Goal: Navigation & Orientation: Find specific page/section

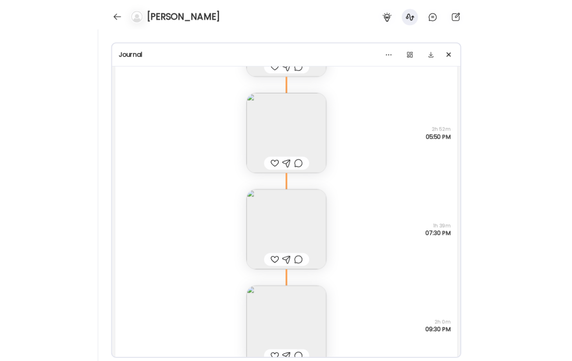
scroll to position [20207, 0]
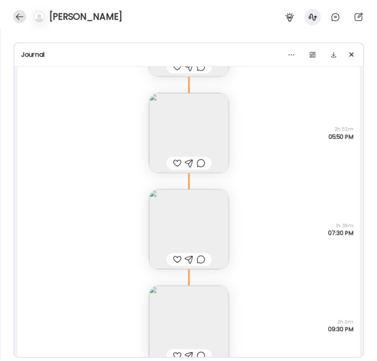
click at [18, 15] on div at bounding box center [19, 16] width 13 height 13
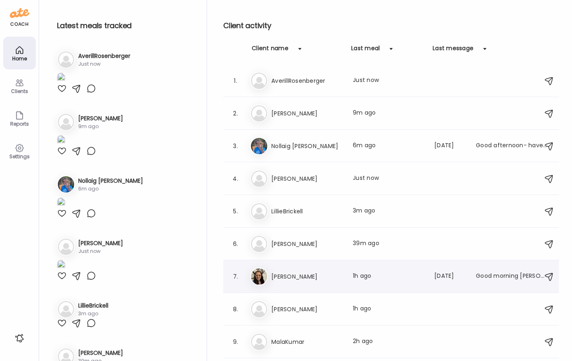
scroll to position [1, 0]
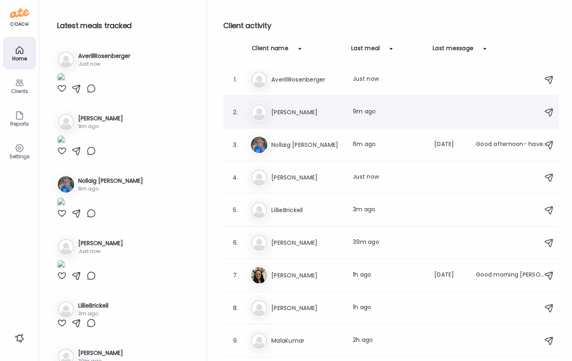
click at [304, 121] on div "Mo [PERSON_NAME] Last meal: 9m ago" at bounding box center [392, 112] width 285 height 18
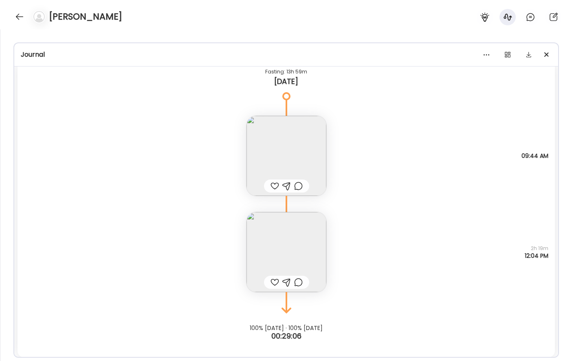
scroll to position [21166, 0]
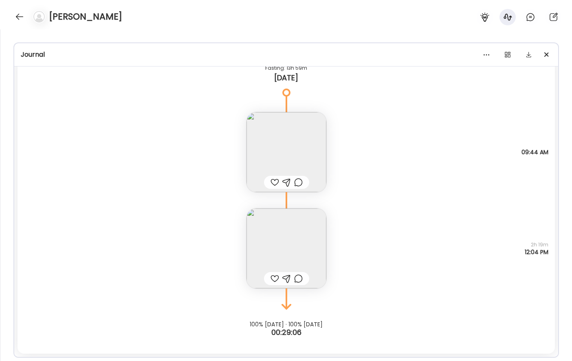
click at [296, 241] on img at bounding box center [287, 248] width 80 height 80
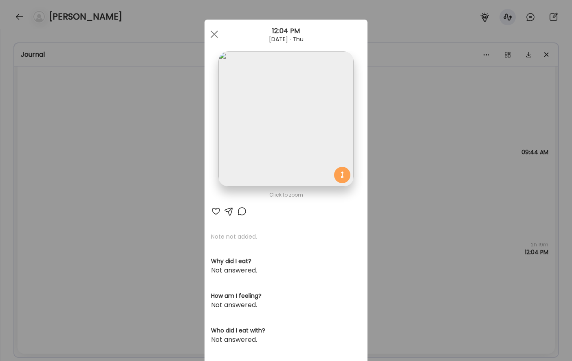
click at [411, 197] on div "Ate Coach Dashboard Wahoo! It’s official Take a moment to set up your Coach Pro…" at bounding box center [286, 180] width 572 height 361
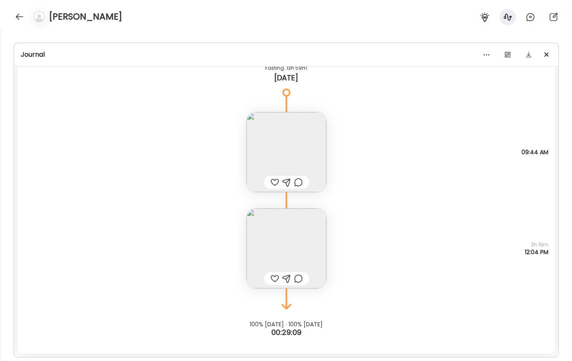
click at [331, 159] on div "Note not added Questions not answered 09:44 AM" at bounding box center [287, 144] width 538 height 96
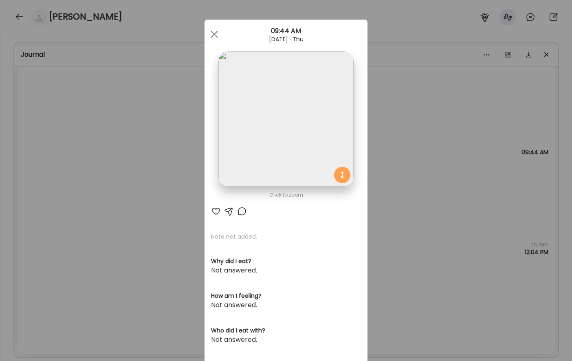
click at [402, 137] on div "Ate Coach Dashboard Wahoo! It’s official Take a moment to set up your Coach Pro…" at bounding box center [286, 180] width 572 height 361
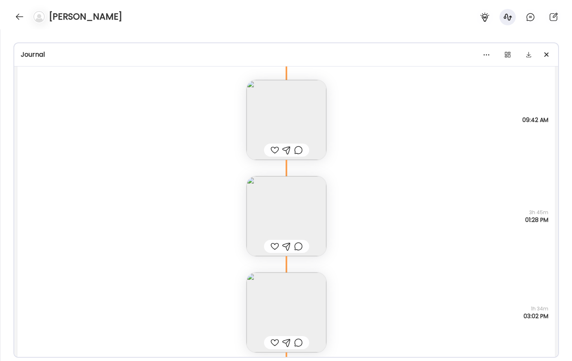
scroll to position [20573, 0]
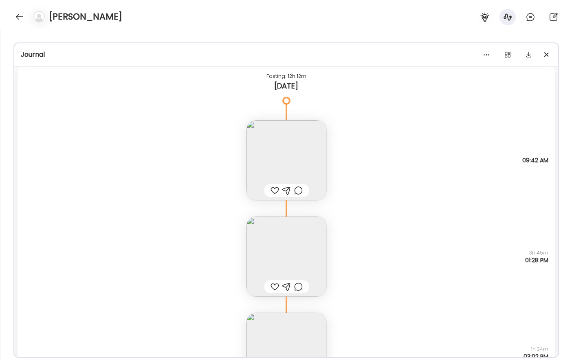
click at [299, 242] on img at bounding box center [287, 256] width 80 height 80
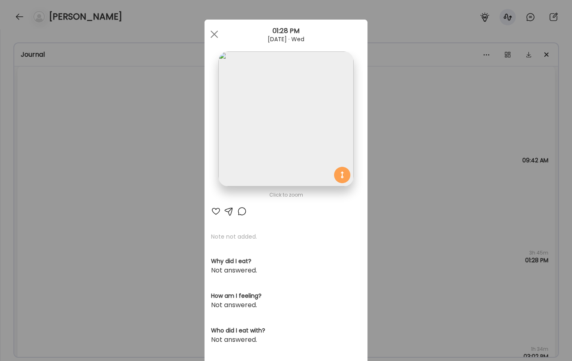
click at [386, 174] on div "Ate Coach Dashboard Wahoo! It’s official Take a moment to set up your Coach Pro…" at bounding box center [286, 180] width 572 height 361
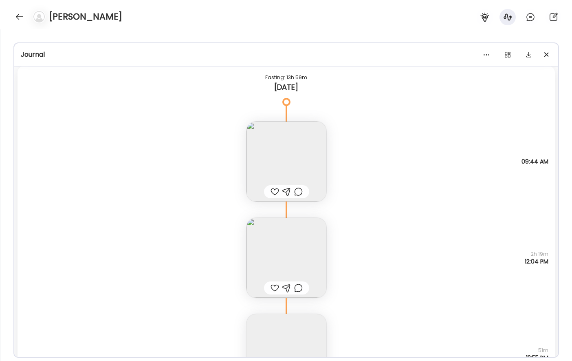
scroll to position [21263, 0]
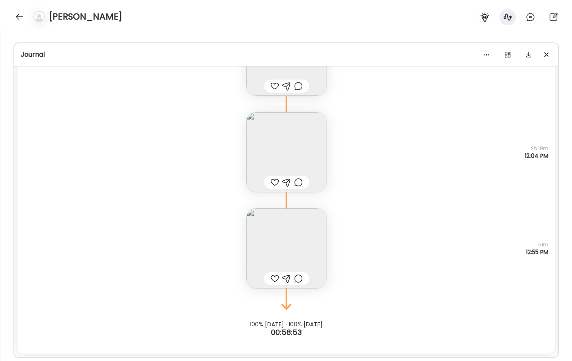
click at [293, 243] on img at bounding box center [287, 248] width 80 height 80
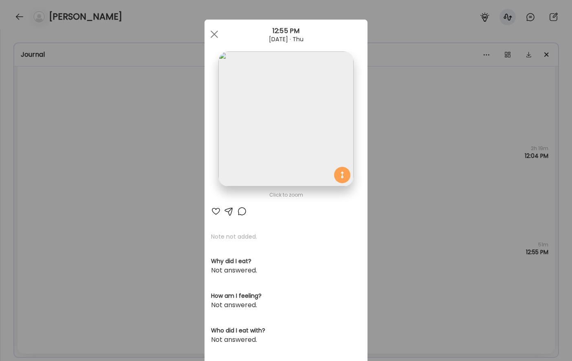
click at [399, 214] on div "Ate Coach Dashboard Wahoo! It’s official Take a moment to set up your Coach Pro…" at bounding box center [286, 180] width 572 height 361
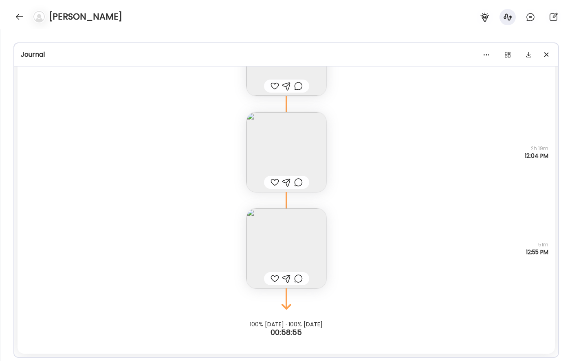
click at [301, 227] on img at bounding box center [287, 248] width 80 height 80
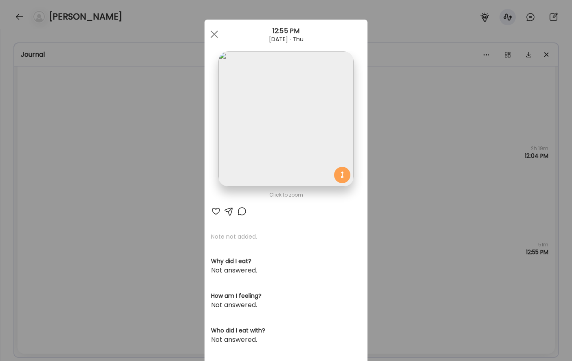
click at [367, 201] on section at bounding box center [286, 127] width 163 height 153
click at [393, 178] on div "Ate Coach Dashboard Wahoo! It’s official Take a moment to set up your Coach Pro…" at bounding box center [286, 180] width 572 height 361
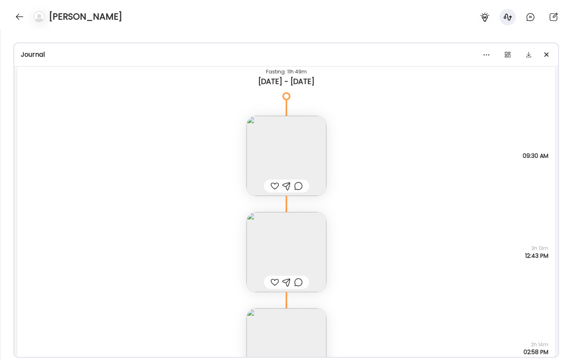
scroll to position [19896, 0]
click at [310, 225] on img at bounding box center [287, 252] width 80 height 80
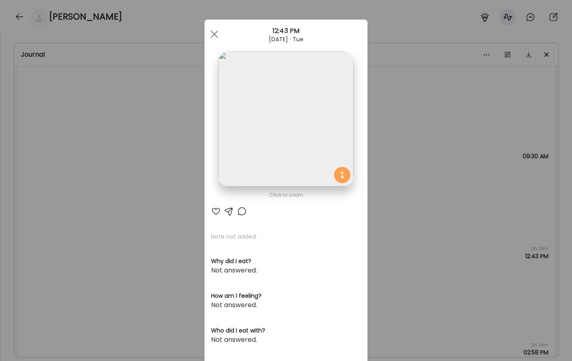
click at [300, 173] on img at bounding box center [285, 118] width 135 height 135
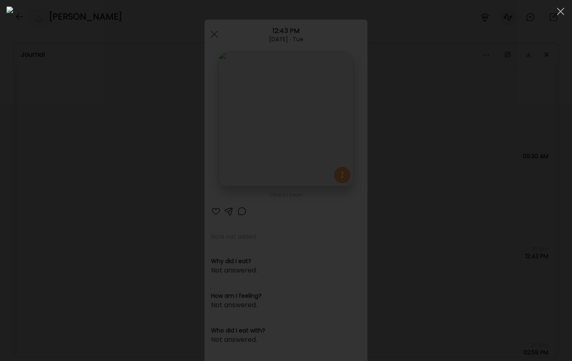
click at [487, 216] on div at bounding box center [286, 181] width 559 height 348
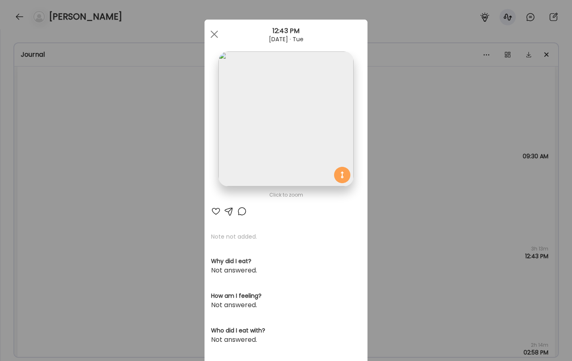
click at [380, 139] on div "Ate Coach Dashboard Wahoo! It’s official Take a moment to set up your Coach Pro…" at bounding box center [286, 180] width 572 height 361
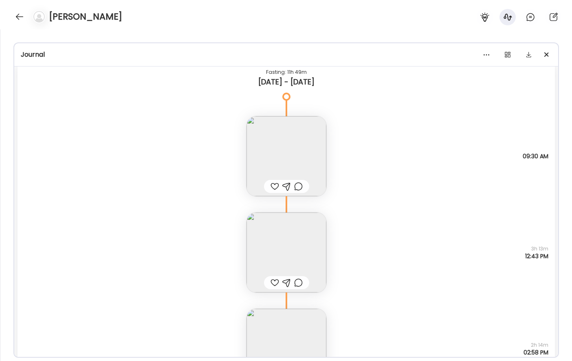
click at [291, 141] on img at bounding box center [287, 156] width 80 height 80
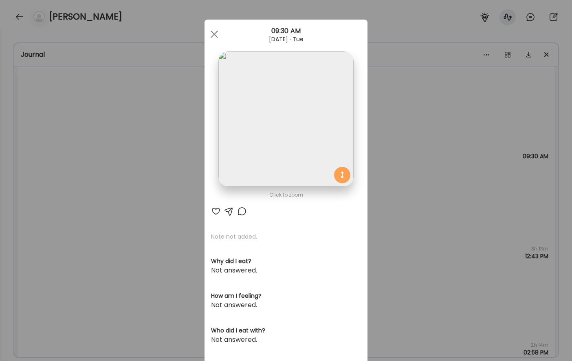
click at [315, 121] on img at bounding box center [285, 118] width 135 height 135
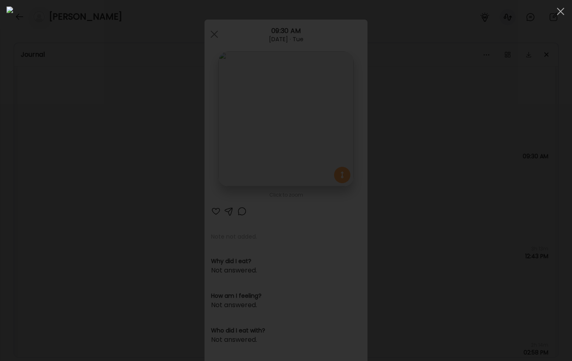
click at [477, 112] on div at bounding box center [286, 181] width 559 height 348
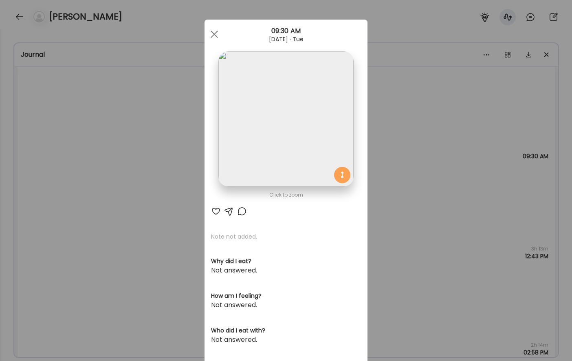
click at [399, 148] on div "Ate Coach Dashboard Wahoo! It’s official Take a moment to set up your Coach Pro…" at bounding box center [286, 180] width 572 height 361
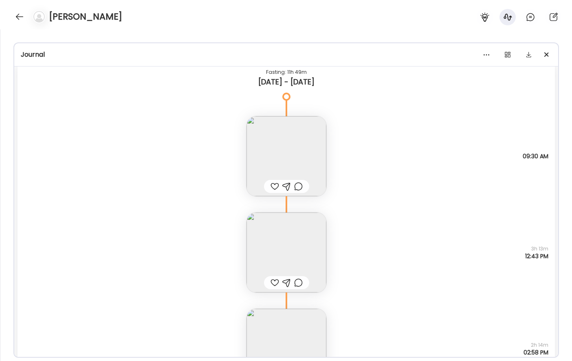
scroll to position [19918, 0]
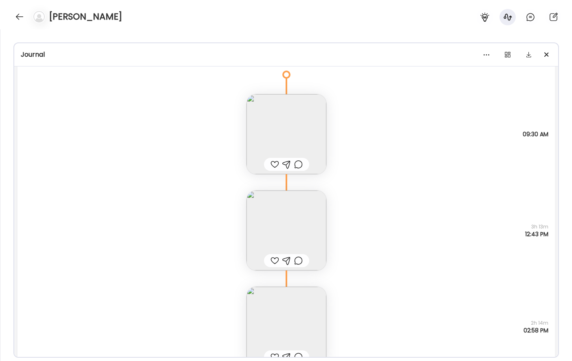
click at [306, 210] on img at bounding box center [287, 230] width 80 height 80
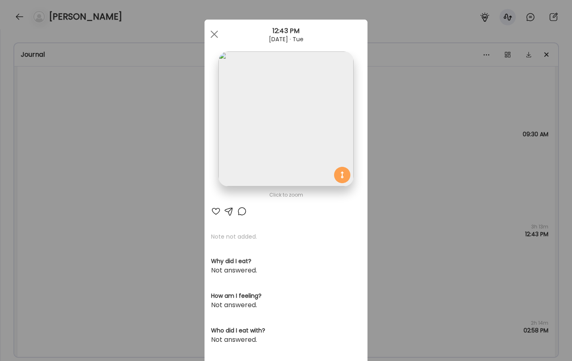
click at [405, 125] on div "Ate Coach Dashboard Wahoo! It’s official Take a moment to set up your Coach Pro…" at bounding box center [286, 180] width 572 height 361
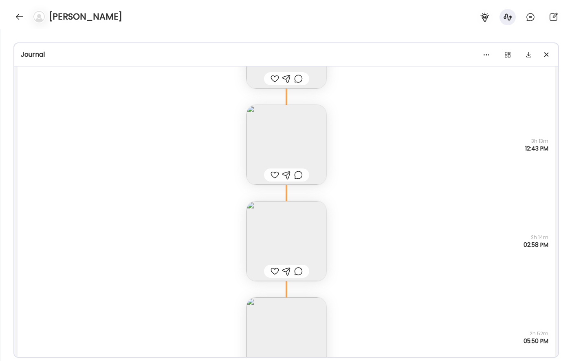
scroll to position [20010, 0]
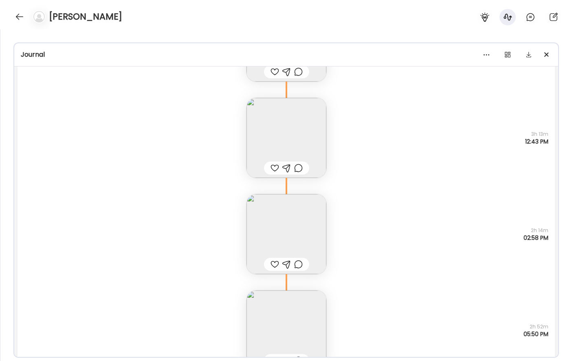
click at [309, 214] on img at bounding box center [287, 234] width 80 height 80
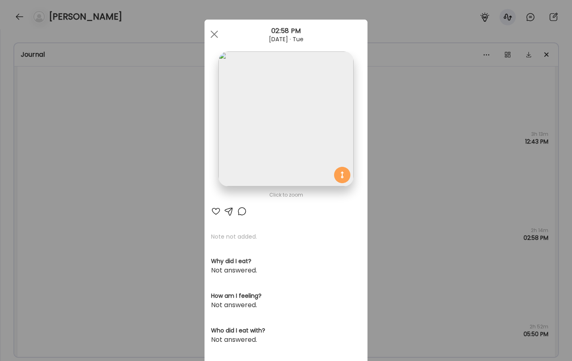
click at [432, 152] on div "Ate Coach Dashboard Wahoo! It’s official Take a moment to set up your Coach Pro…" at bounding box center [286, 180] width 572 height 361
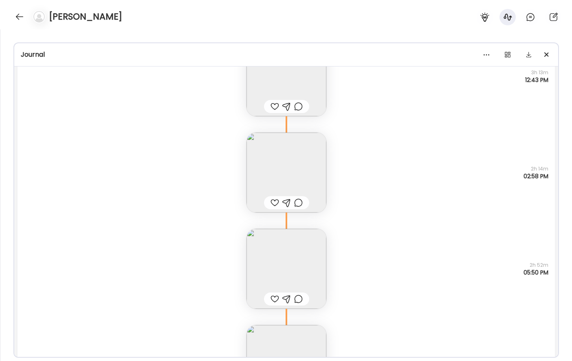
scroll to position [20081, 0]
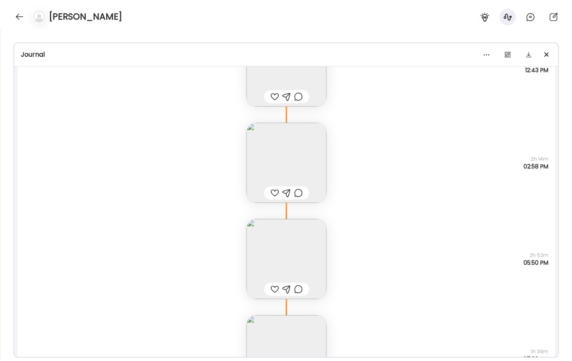
click at [321, 244] on img at bounding box center [287, 259] width 80 height 80
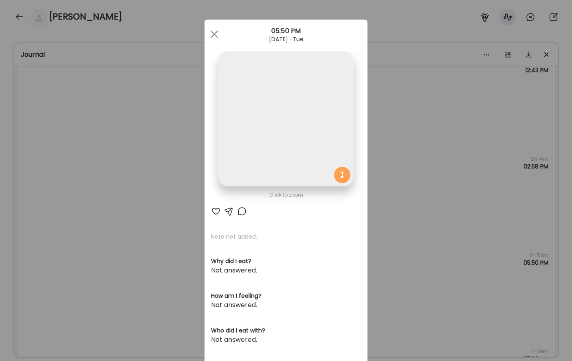
click at [406, 227] on div "Ate Coach Dashboard Wahoo! It’s official Take a moment to set up your Coach Pro…" at bounding box center [286, 180] width 572 height 361
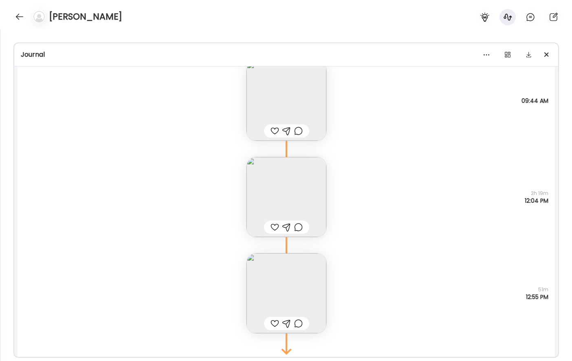
scroll to position [21210, 0]
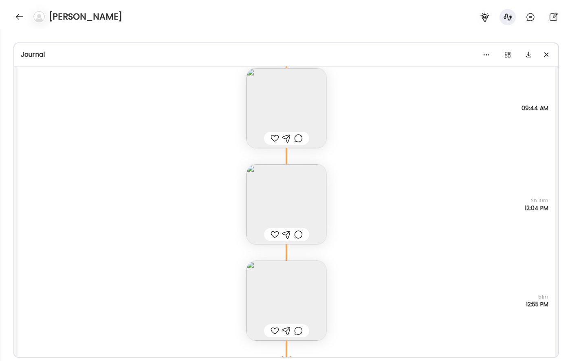
click at [306, 309] on img at bounding box center [287, 300] width 80 height 80
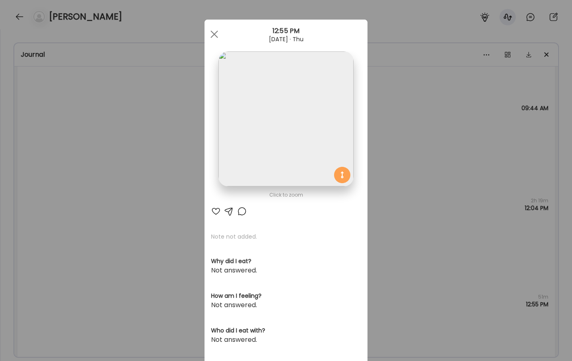
click at [288, 135] on img at bounding box center [285, 118] width 135 height 135
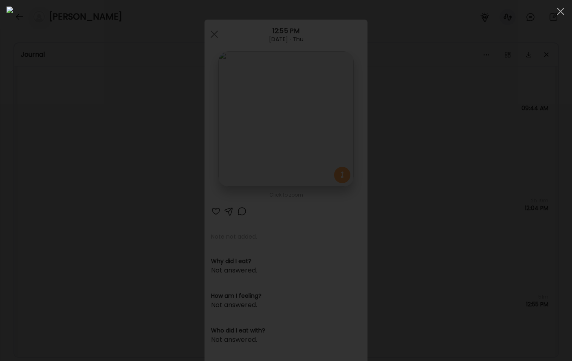
scroll to position [229, 0]
click at [508, 123] on div at bounding box center [286, 181] width 559 height 348
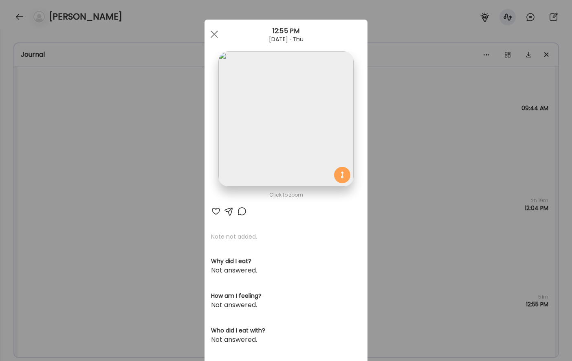
click at [447, 210] on div "Ate Coach Dashboard Wahoo! It’s official Take a moment to set up your Coach Pro…" at bounding box center [286, 180] width 572 height 361
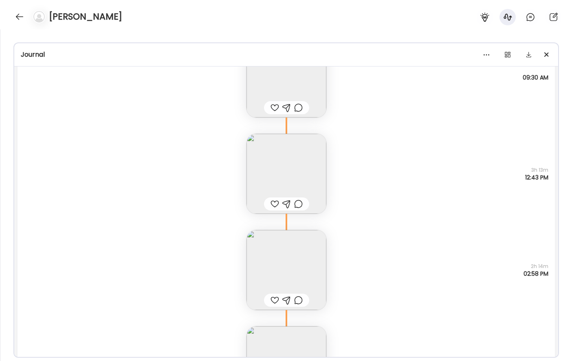
scroll to position [19991, 0]
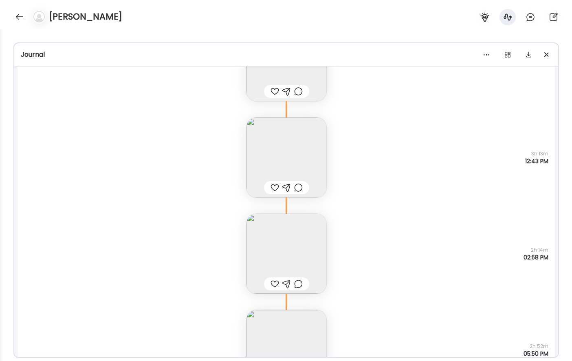
click at [333, 251] on div "Note not added Questions not answered 2h 14m 02:58 PM" at bounding box center [287, 245] width 538 height 96
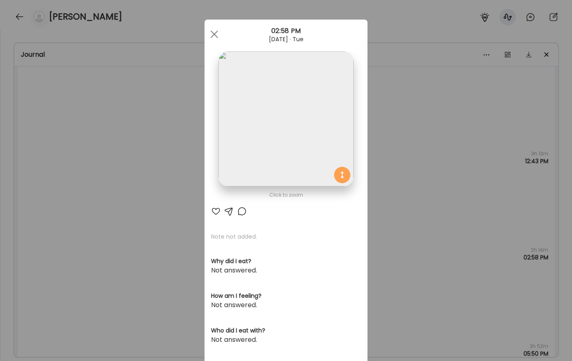
click at [397, 185] on div "Ate Coach Dashboard Wahoo! It’s official Take a moment to set up your Coach Pro…" at bounding box center [286, 180] width 572 height 361
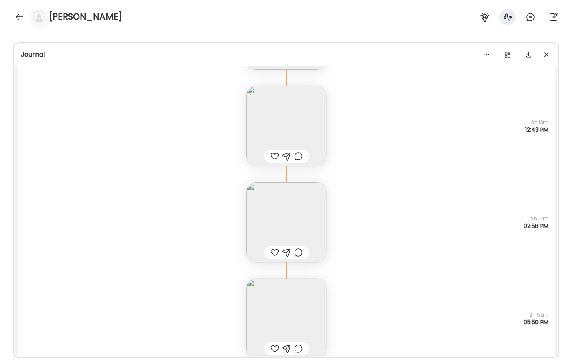
scroll to position [20027, 0]
click at [336, 300] on div "Note not added Questions not answered 2h 52m 05:50 PM" at bounding box center [287, 305] width 538 height 96
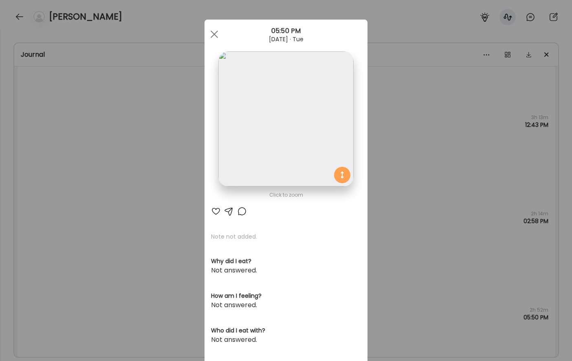
click at [396, 209] on div "Ate Coach Dashboard Wahoo! It’s official Take a moment to set up your Coach Pro…" at bounding box center [286, 180] width 572 height 361
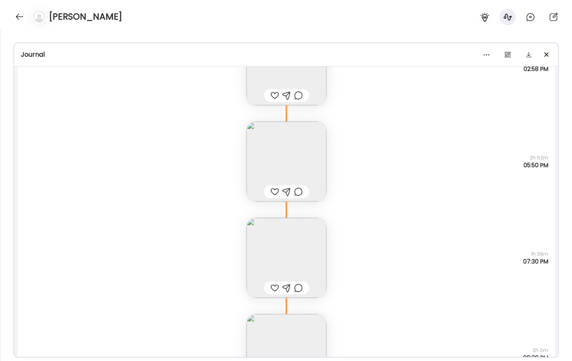
scroll to position [20179, 0]
click at [326, 258] on img at bounding box center [287, 257] width 80 height 80
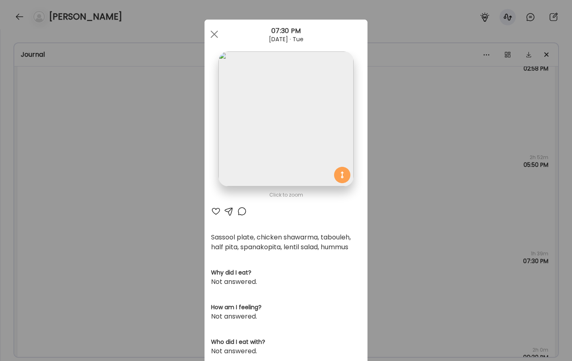
click at [427, 202] on div "Ate Coach Dashboard Wahoo! It’s official Take a moment to set up your Coach Pro…" at bounding box center [286, 180] width 572 height 361
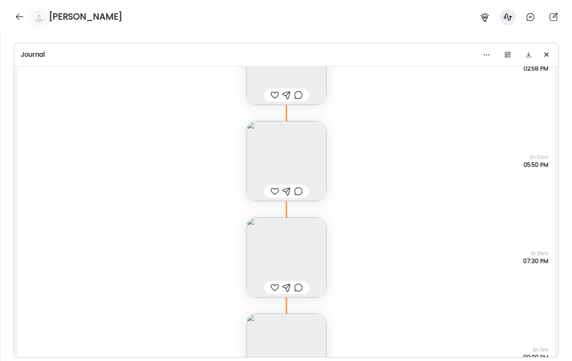
scroll to position [20236, 0]
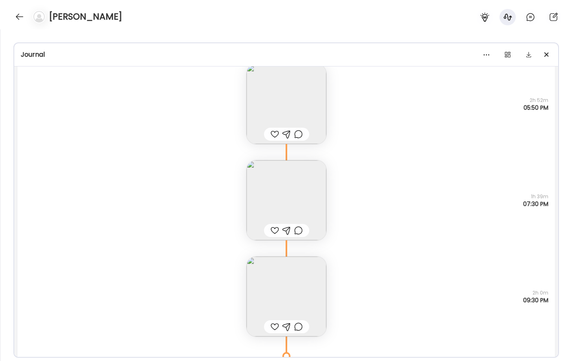
click at [302, 301] on img at bounding box center [287, 296] width 80 height 80
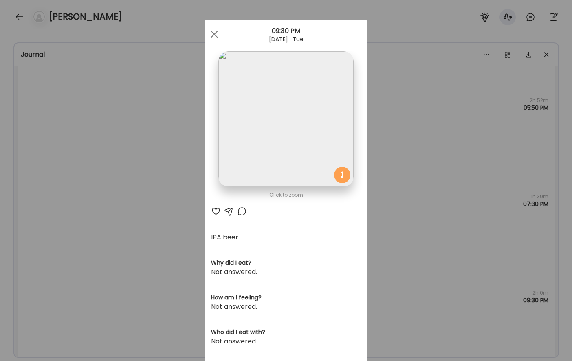
click at [419, 225] on div "Ate Coach Dashboard Wahoo! It’s official Take a moment to set up your Coach Pro…" at bounding box center [286, 180] width 572 height 361
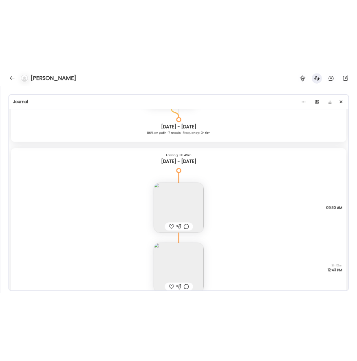
scroll to position [19842, 0]
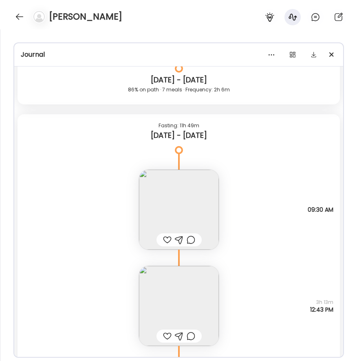
click at [201, 203] on img at bounding box center [179, 210] width 80 height 80
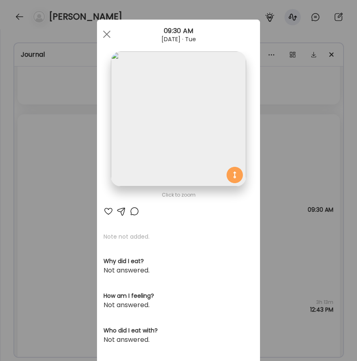
click at [207, 136] on img at bounding box center [178, 118] width 135 height 135
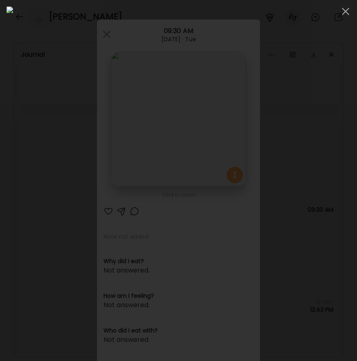
click at [301, 77] on img at bounding box center [179, 181] width 344 height 348
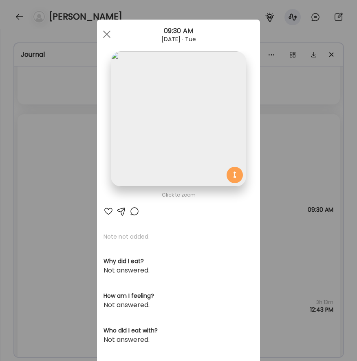
click at [283, 103] on div "Ate Coach Dashboard Wahoo! It’s official Take a moment to set up your Coach Pro…" at bounding box center [178, 180] width 357 height 361
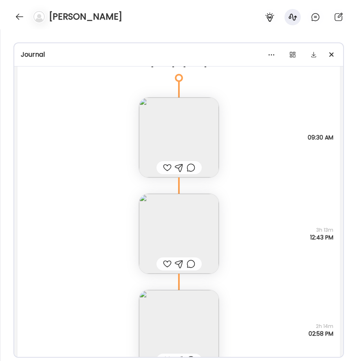
scroll to position [19915, 0]
click at [190, 223] on img at bounding box center [179, 233] width 80 height 80
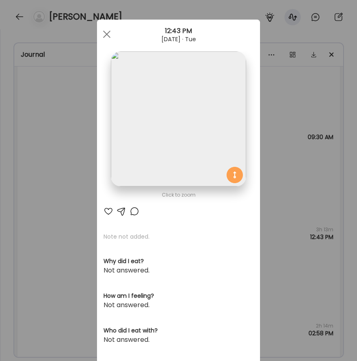
click at [180, 145] on img at bounding box center [178, 118] width 135 height 135
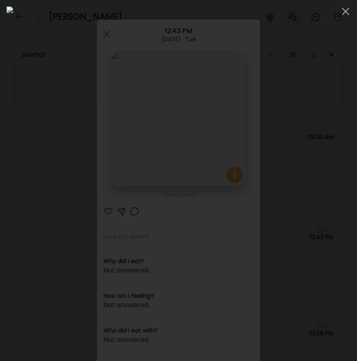
scroll to position [269, 0]
click at [119, 4] on div at bounding box center [178, 180] width 357 height 361
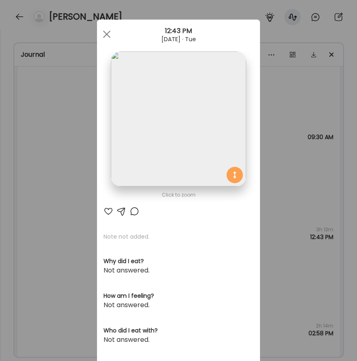
click at [77, 170] on div "Ate Coach Dashboard Wahoo! It’s official Take a moment to set up your Coach Pro…" at bounding box center [178, 180] width 357 height 361
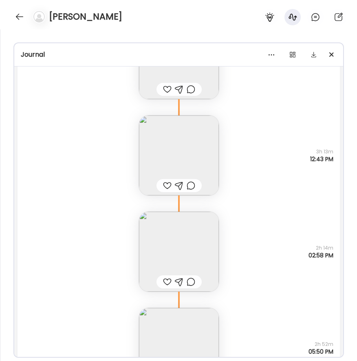
scroll to position [20003, 0]
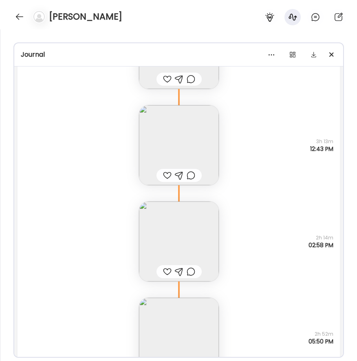
click at [210, 218] on img at bounding box center [179, 241] width 80 height 80
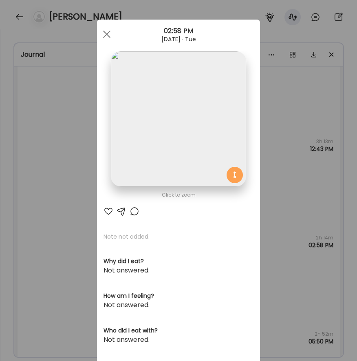
click at [175, 129] on img at bounding box center [178, 118] width 135 height 135
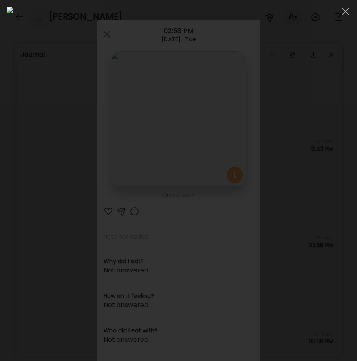
click at [179, 2] on div at bounding box center [178, 180] width 357 height 361
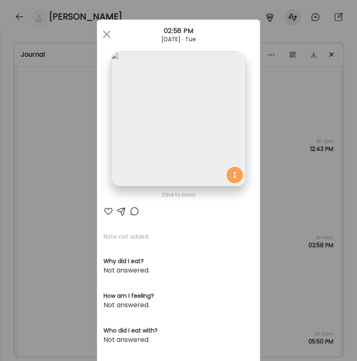
click at [286, 213] on div "Ate Coach Dashboard Wahoo! It’s official Take a moment to set up your Coach Pro…" at bounding box center [178, 180] width 357 height 361
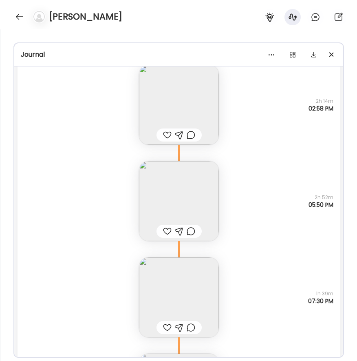
scroll to position [20218, 0]
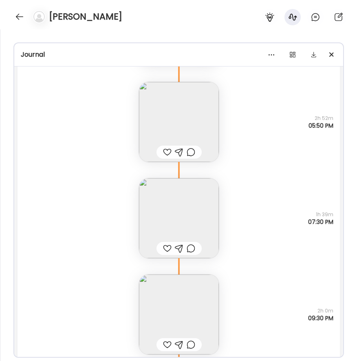
click at [205, 208] on img at bounding box center [179, 218] width 80 height 80
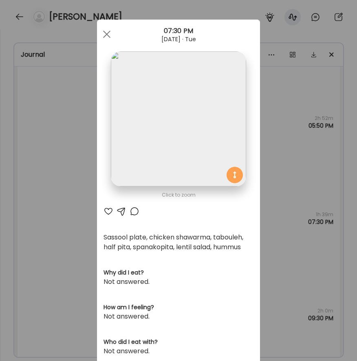
click at [311, 243] on div "Ate Coach Dashboard Wahoo! It’s official Take a moment to set up your Coach Pro…" at bounding box center [178, 180] width 357 height 361
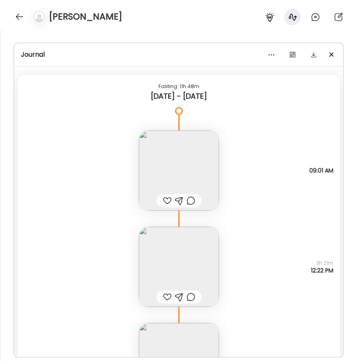
scroll to position [19133, 0]
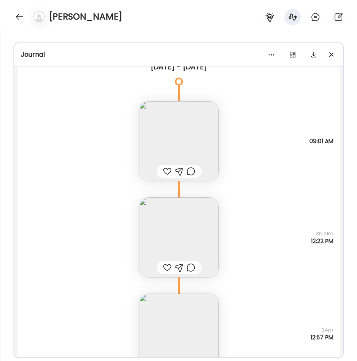
click at [209, 133] on img at bounding box center [179, 141] width 80 height 80
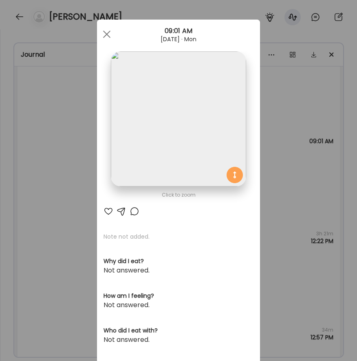
click at [222, 141] on img at bounding box center [178, 118] width 135 height 135
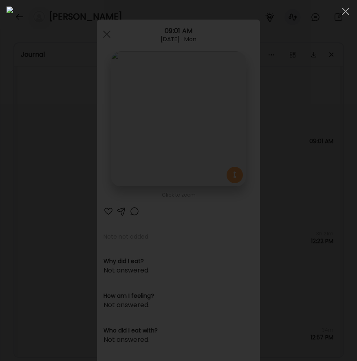
click at [324, 46] on img at bounding box center [179, 181] width 344 height 348
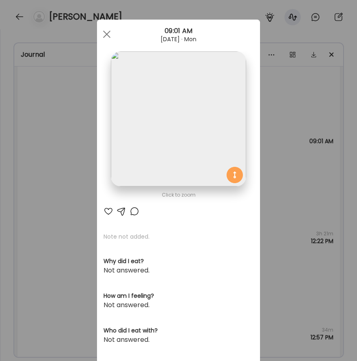
click at [299, 108] on div "Ate Coach Dashboard Wahoo! It’s official Take a moment to set up your Coach Pro…" at bounding box center [178, 180] width 357 height 361
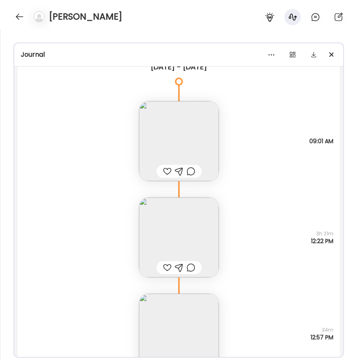
click at [208, 207] on img at bounding box center [179, 237] width 80 height 80
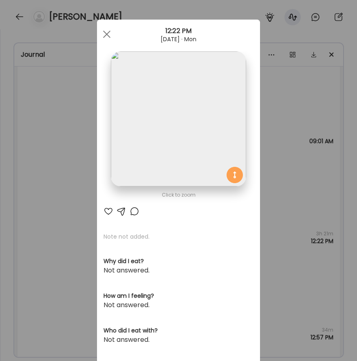
click at [203, 143] on img at bounding box center [178, 118] width 135 height 135
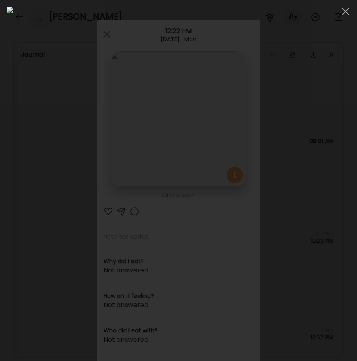
click at [95, 6] on div at bounding box center [178, 180] width 357 height 361
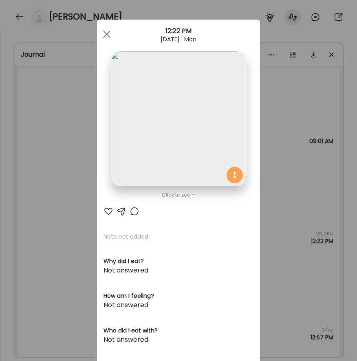
click at [73, 133] on div "Ate Coach Dashboard Wahoo! It’s official Take a moment to set up your Coach Pro…" at bounding box center [178, 180] width 357 height 361
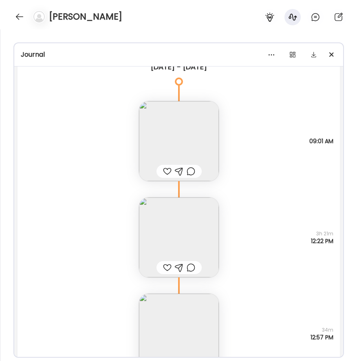
scroll to position [19231, 0]
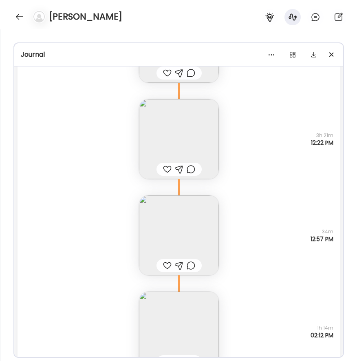
click at [202, 235] on img at bounding box center [179, 235] width 80 height 80
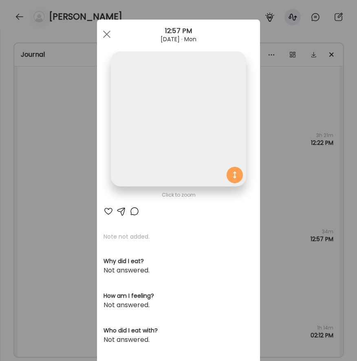
click at [179, 100] on img at bounding box center [178, 118] width 135 height 135
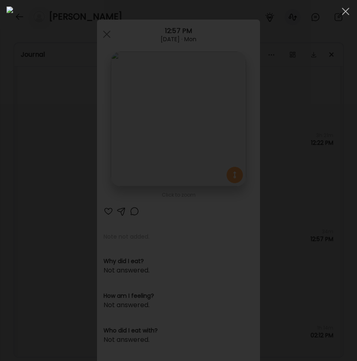
click at [105, 115] on img at bounding box center [179, 181] width 344 height 348
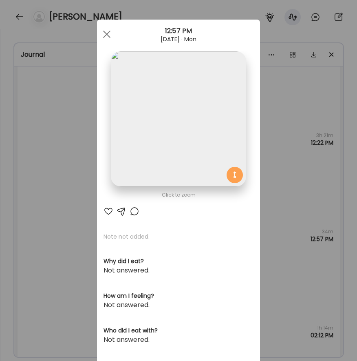
click at [67, 133] on div "Ate Coach Dashboard Wahoo! It’s official Take a moment to set up your Coach Pro…" at bounding box center [178, 180] width 357 height 361
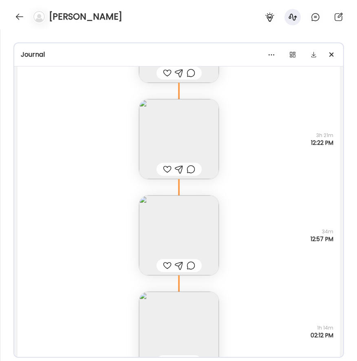
scroll to position [19300, 0]
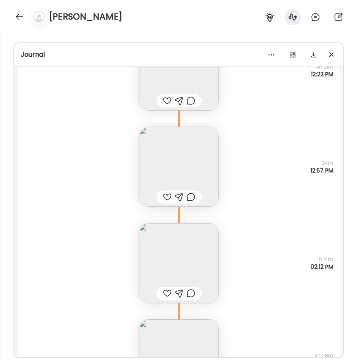
click at [185, 241] on img at bounding box center [179, 263] width 80 height 80
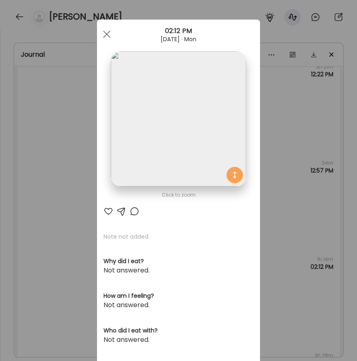
click at [188, 127] on img at bounding box center [178, 118] width 135 height 135
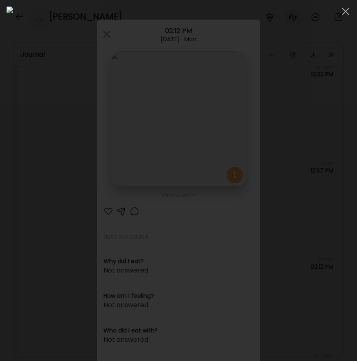
click at [26, 5] on div at bounding box center [178, 180] width 357 height 361
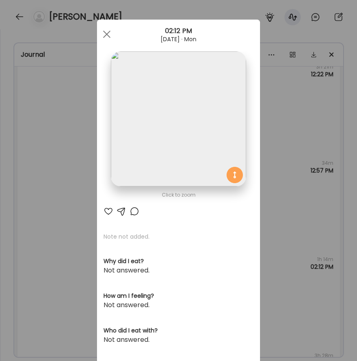
click at [73, 196] on div "Ate Coach Dashboard Wahoo! It’s official Take a moment to set up your Coach Pro…" at bounding box center [178, 180] width 357 height 361
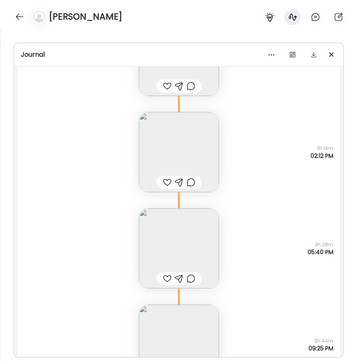
scroll to position [19414, 0]
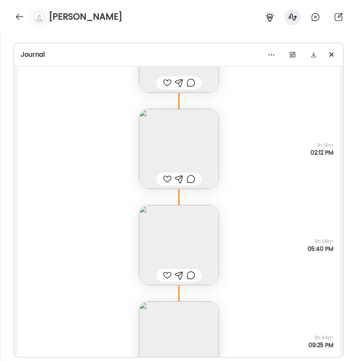
click at [176, 214] on img at bounding box center [179, 245] width 80 height 80
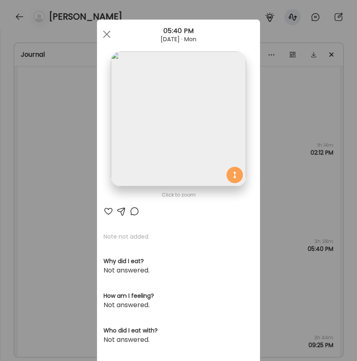
click at [201, 107] on img at bounding box center [178, 118] width 135 height 135
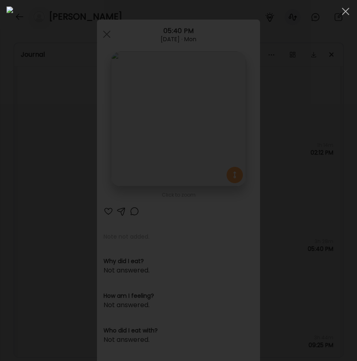
click at [65, 0] on div at bounding box center [178, 180] width 357 height 361
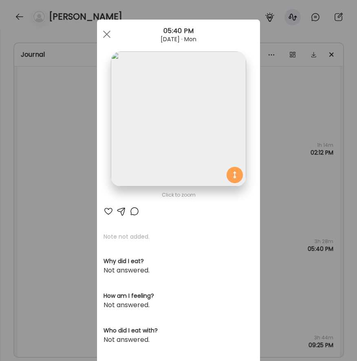
click at [71, 114] on div "Ate Coach Dashboard Wahoo! It’s official Take a moment to set up your Coach Pro…" at bounding box center [178, 180] width 357 height 361
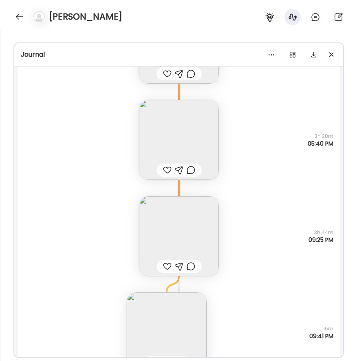
scroll to position [19525, 0]
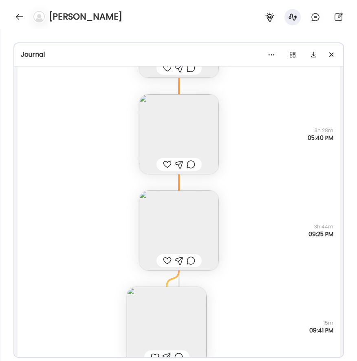
click at [174, 206] on img at bounding box center [179, 230] width 80 height 80
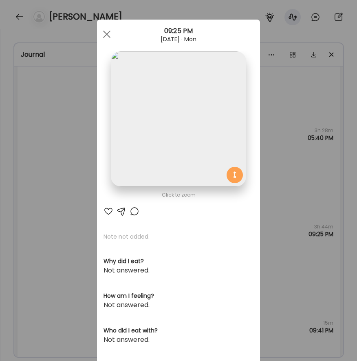
click at [276, 180] on div "Ate Coach Dashboard Wahoo! It’s official Take a moment to set up your Coach Pro…" at bounding box center [178, 180] width 357 height 361
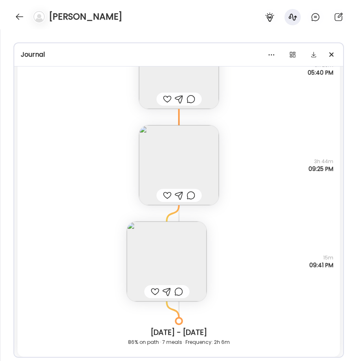
scroll to position [19609, 0]
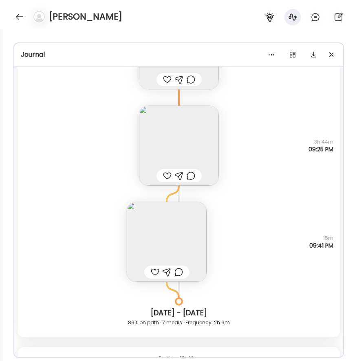
click at [195, 244] on img at bounding box center [167, 242] width 80 height 80
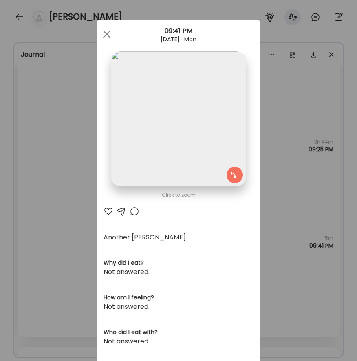
click at [75, 195] on div "Ate Coach Dashboard Wahoo! It’s official Take a moment to set up your Coach Pro…" at bounding box center [178, 180] width 357 height 361
